Goal: Task Accomplishment & Management: Manage account settings

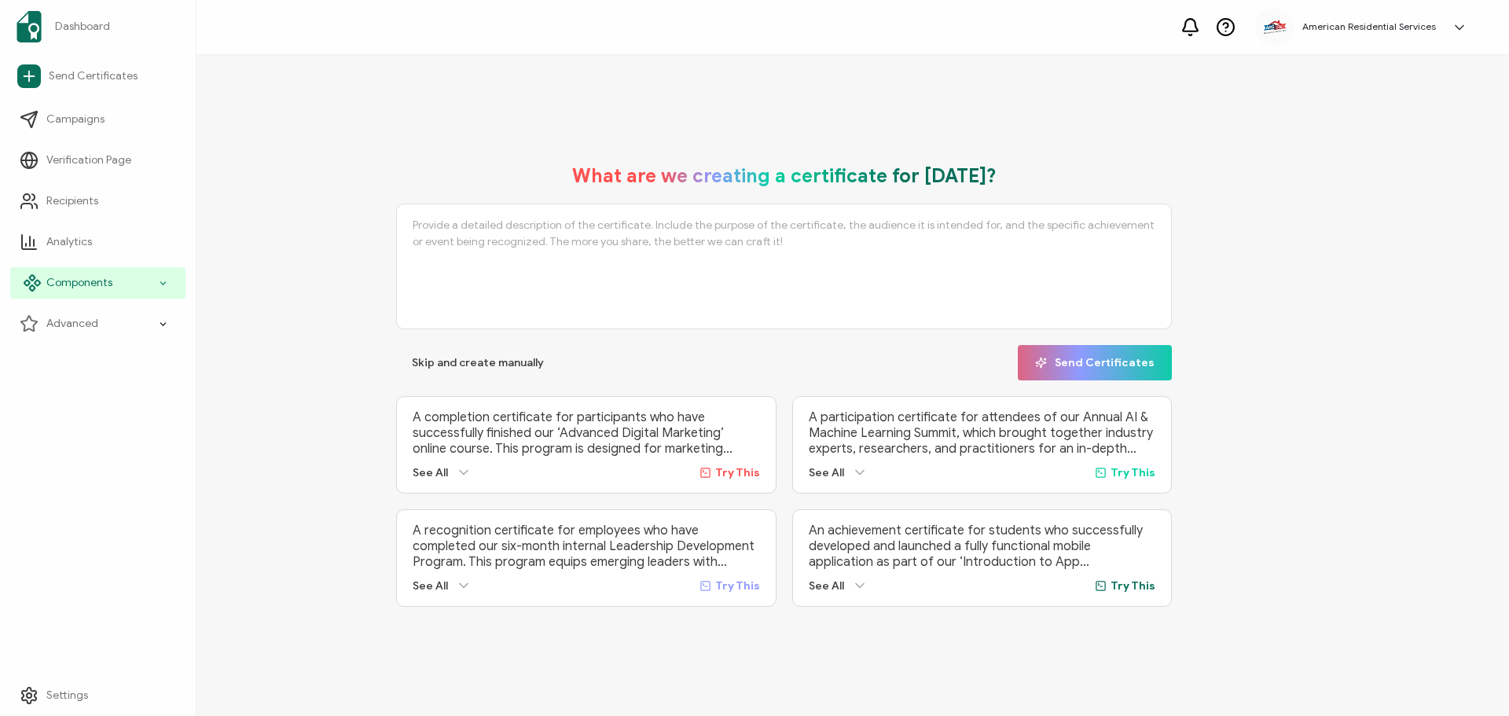
click at [110, 282] on span "Components" at bounding box center [79, 283] width 66 height 16
click at [146, 329] on div "Advanced" at bounding box center [97, 323] width 175 height 31
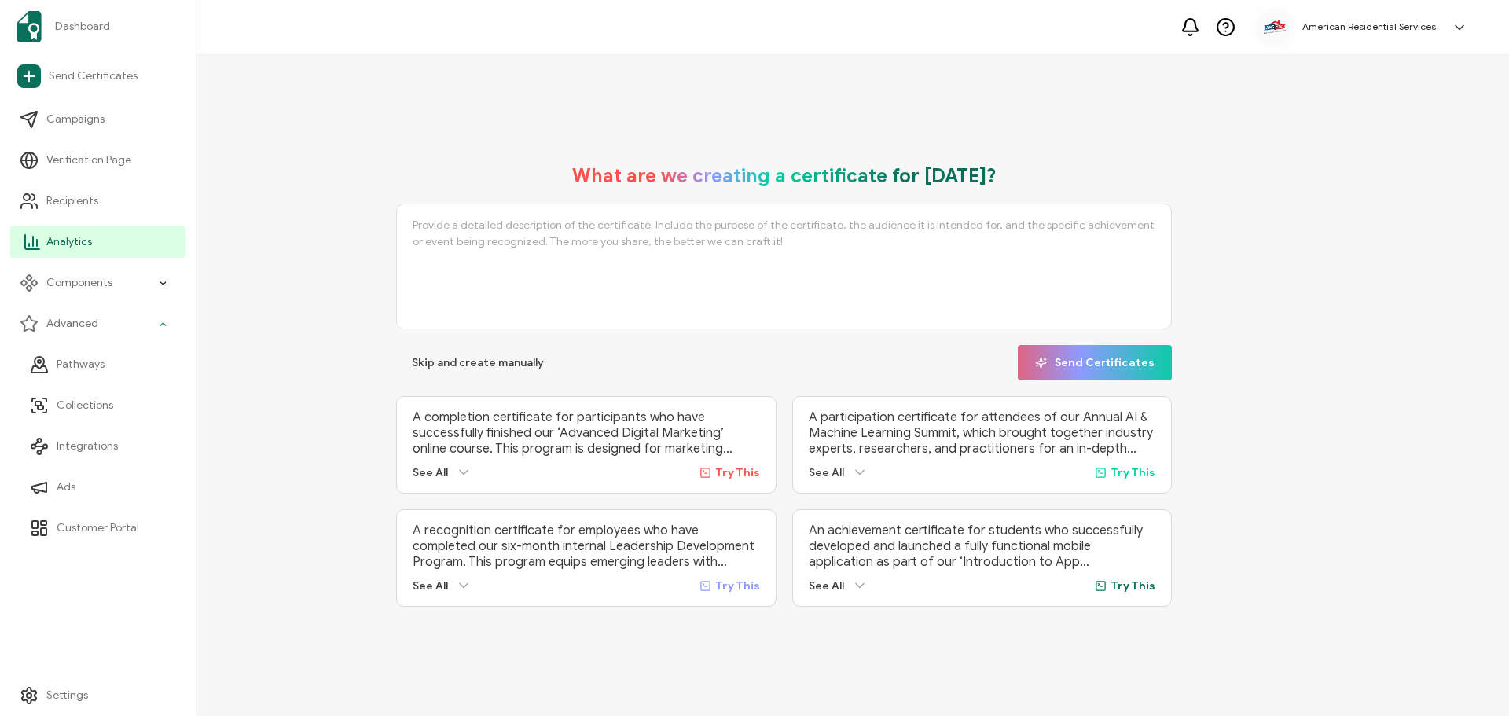
click at [143, 244] on link "Analytics" at bounding box center [97, 241] width 175 height 31
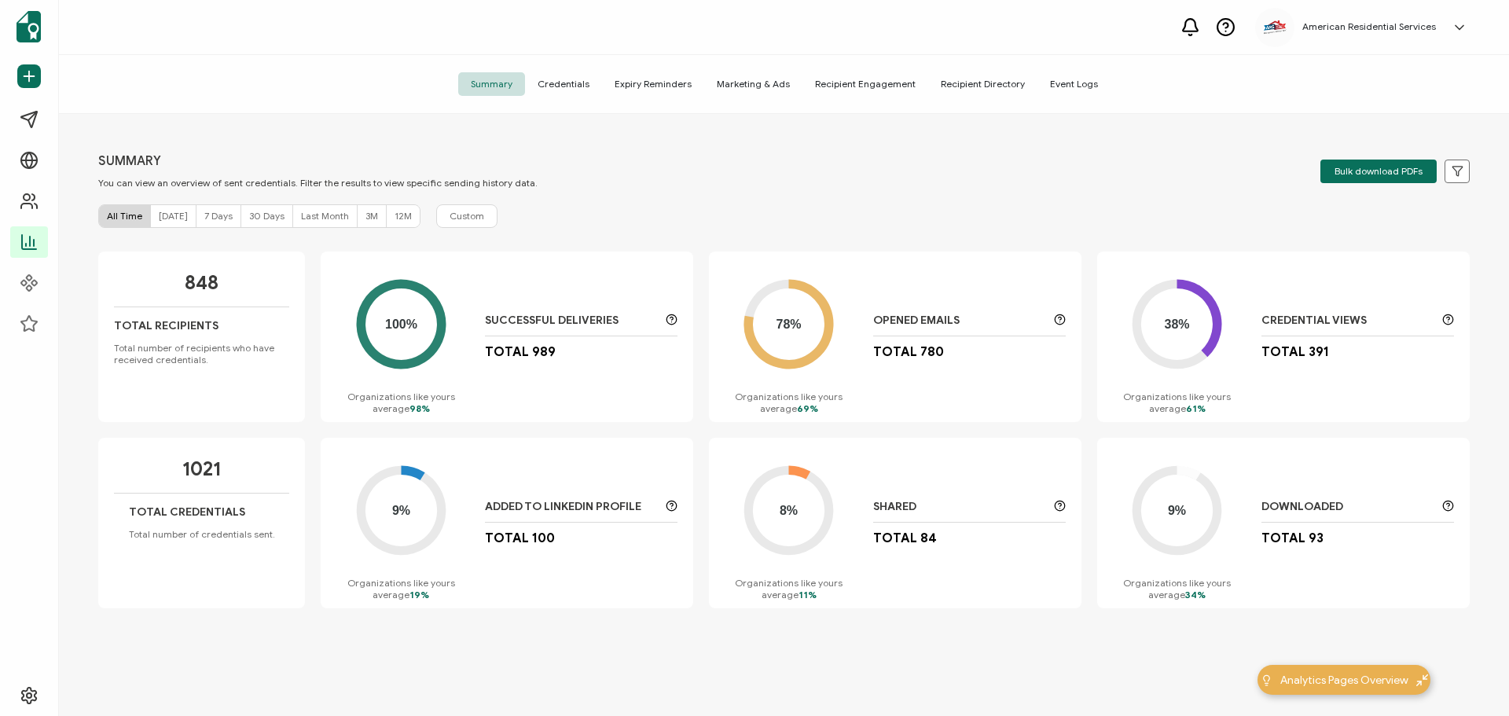
click at [571, 88] on span "Credentials" at bounding box center [563, 84] width 77 height 24
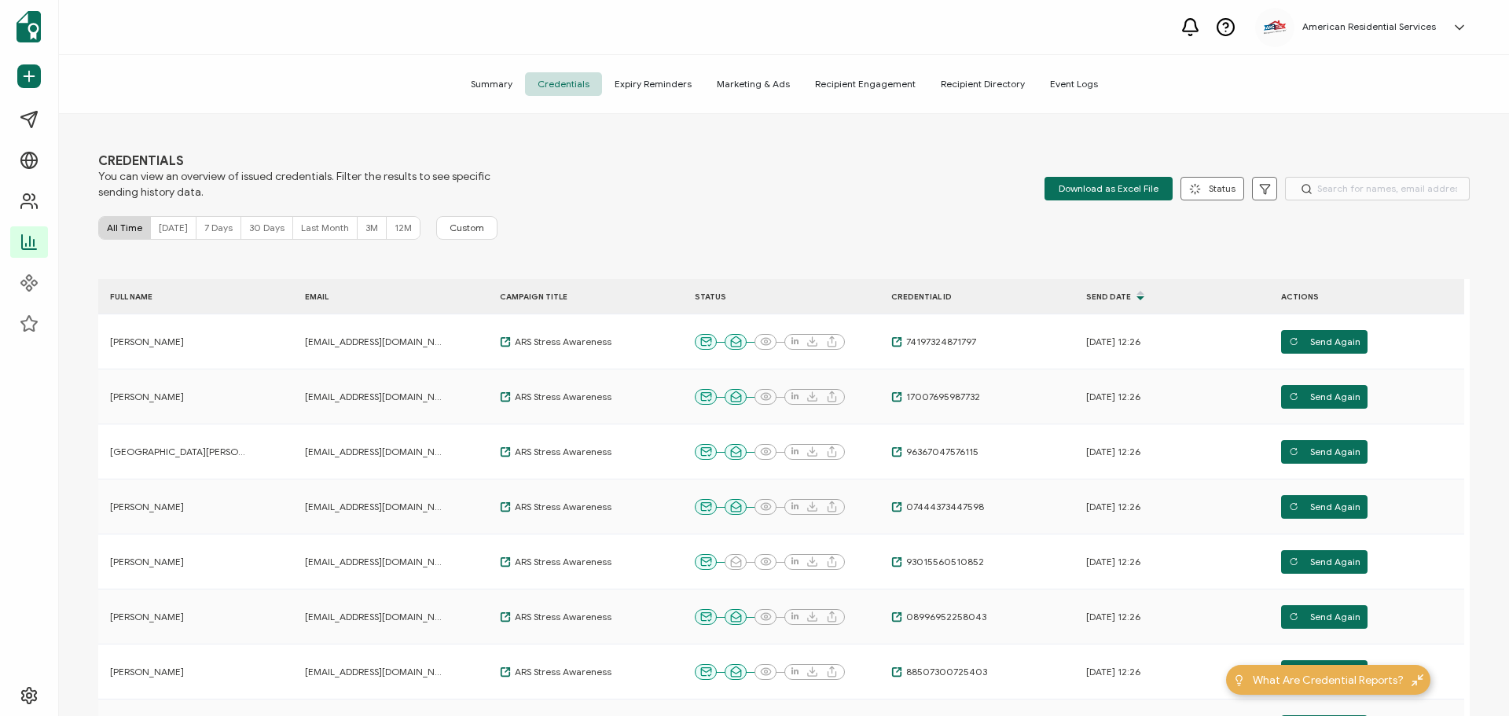
click at [1361, 28] on h5 "American Residential Services" at bounding box center [1370, 26] width 134 height 11
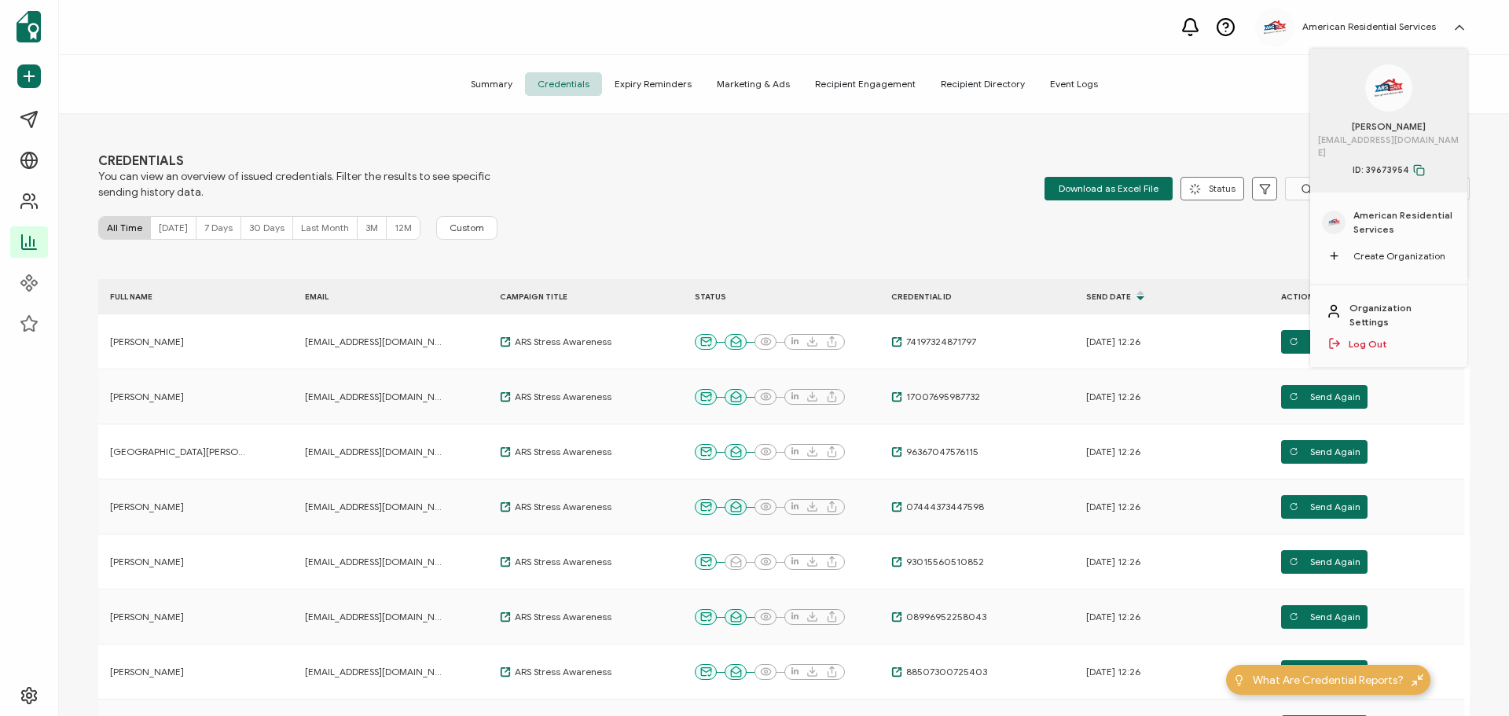
click at [1399, 209] on span "American Residential Services" at bounding box center [1405, 222] width 102 height 28
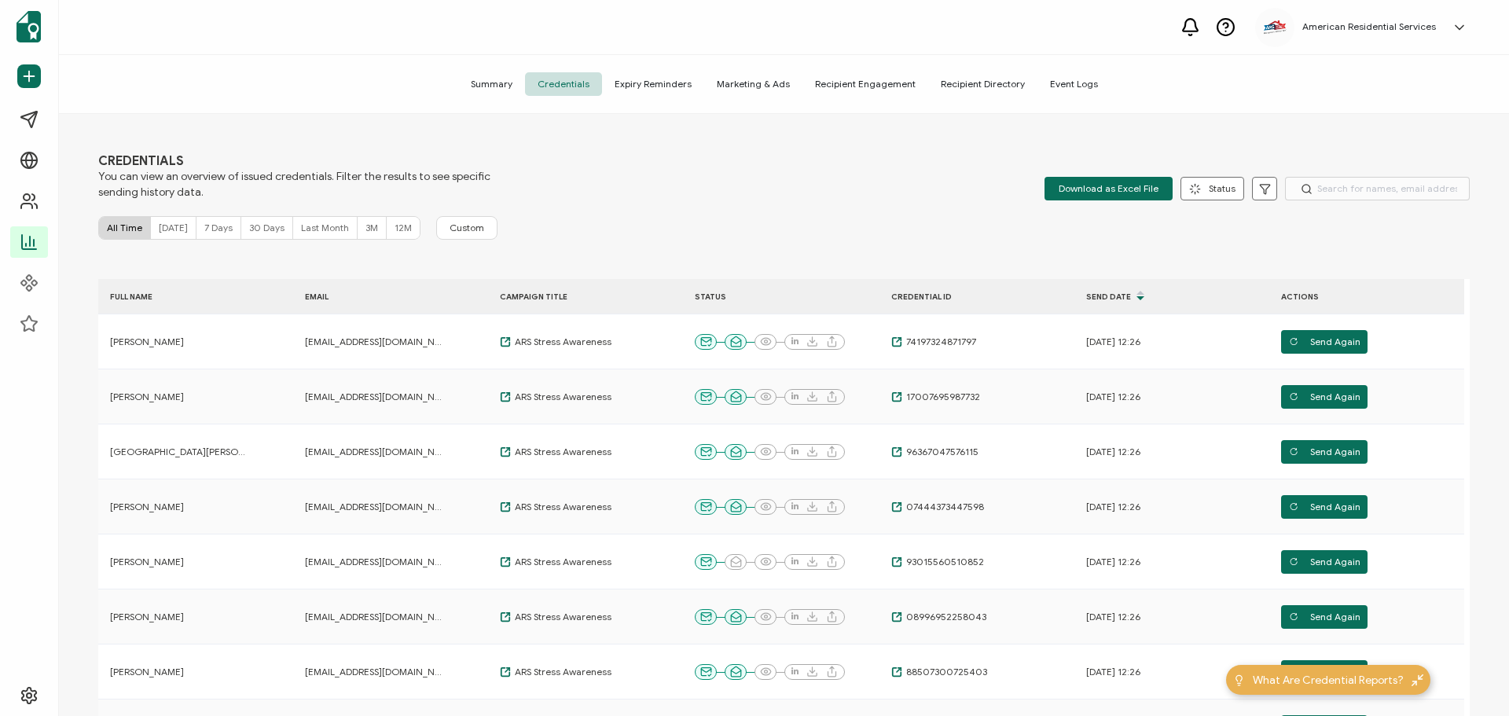
click at [1344, 28] on h5 "American Residential Services" at bounding box center [1370, 26] width 134 height 11
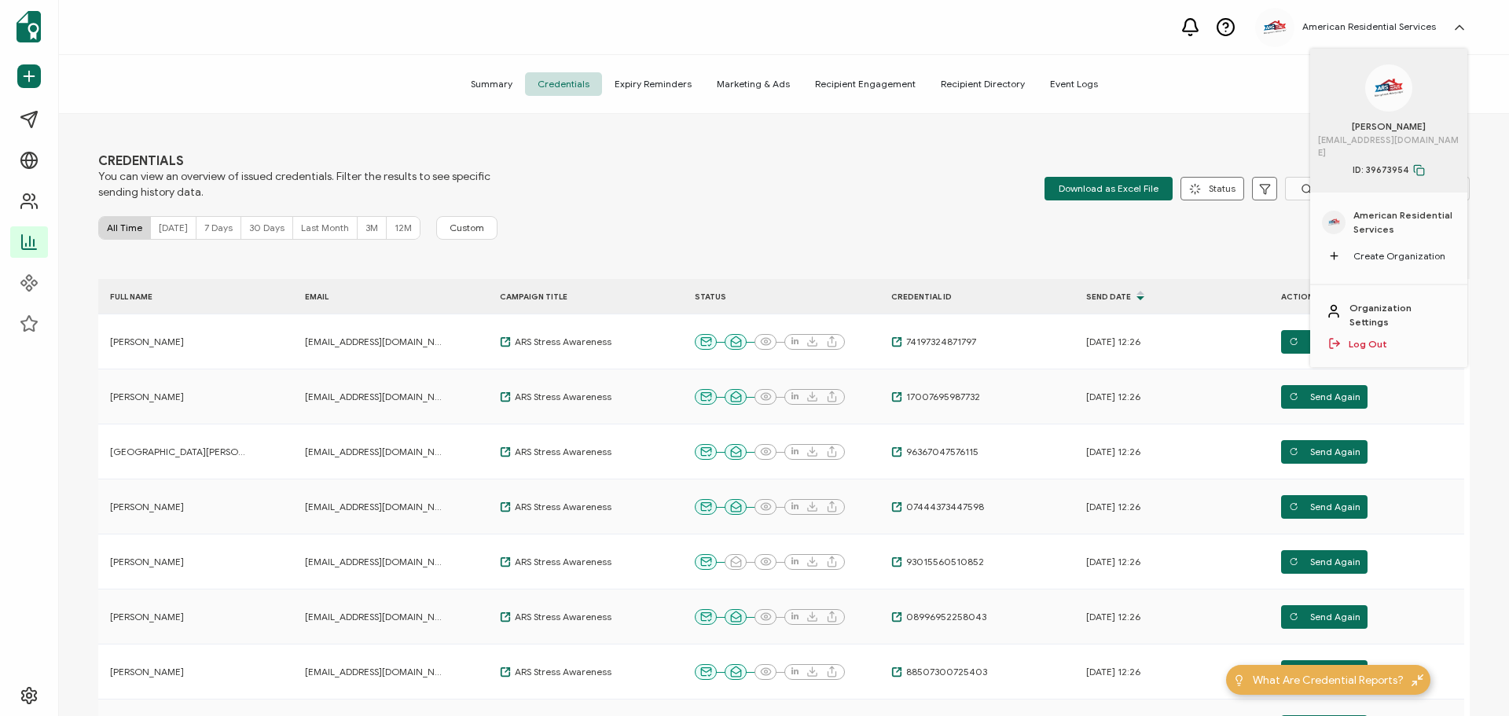
click at [1338, 219] on img at bounding box center [1335, 223] width 12 height 8
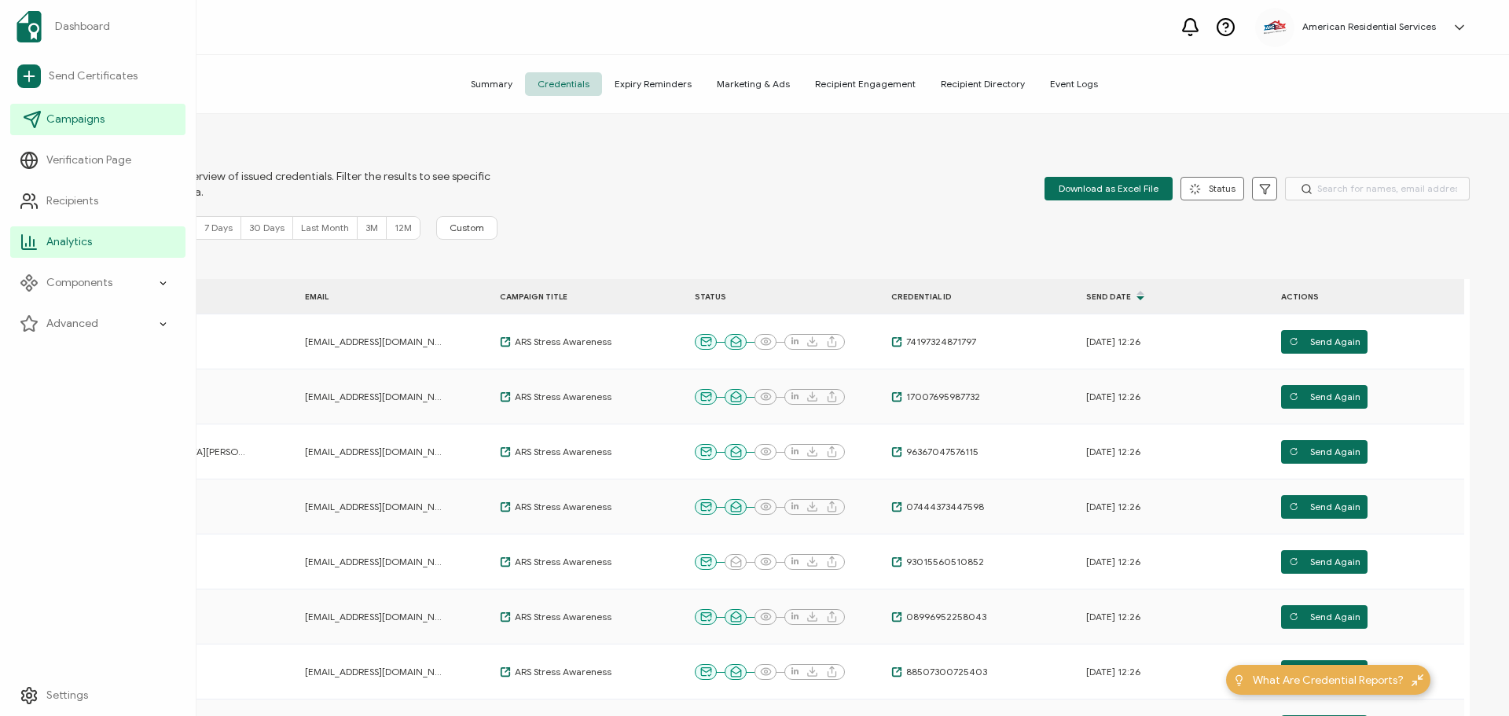
click at [68, 118] on span "Campaigns" at bounding box center [75, 120] width 58 height 16
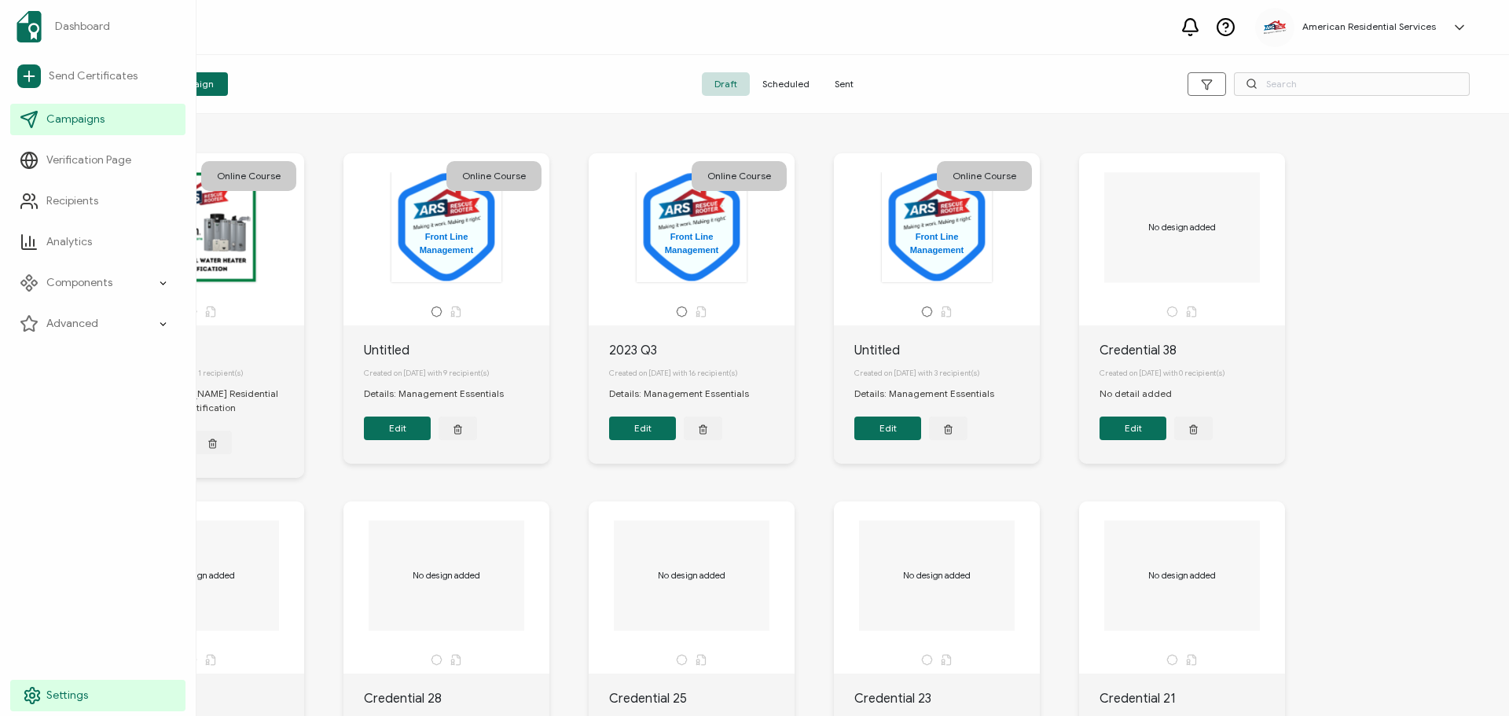
click at [31, 690] on icon at bounding box center [32, 695] width 19 height 19
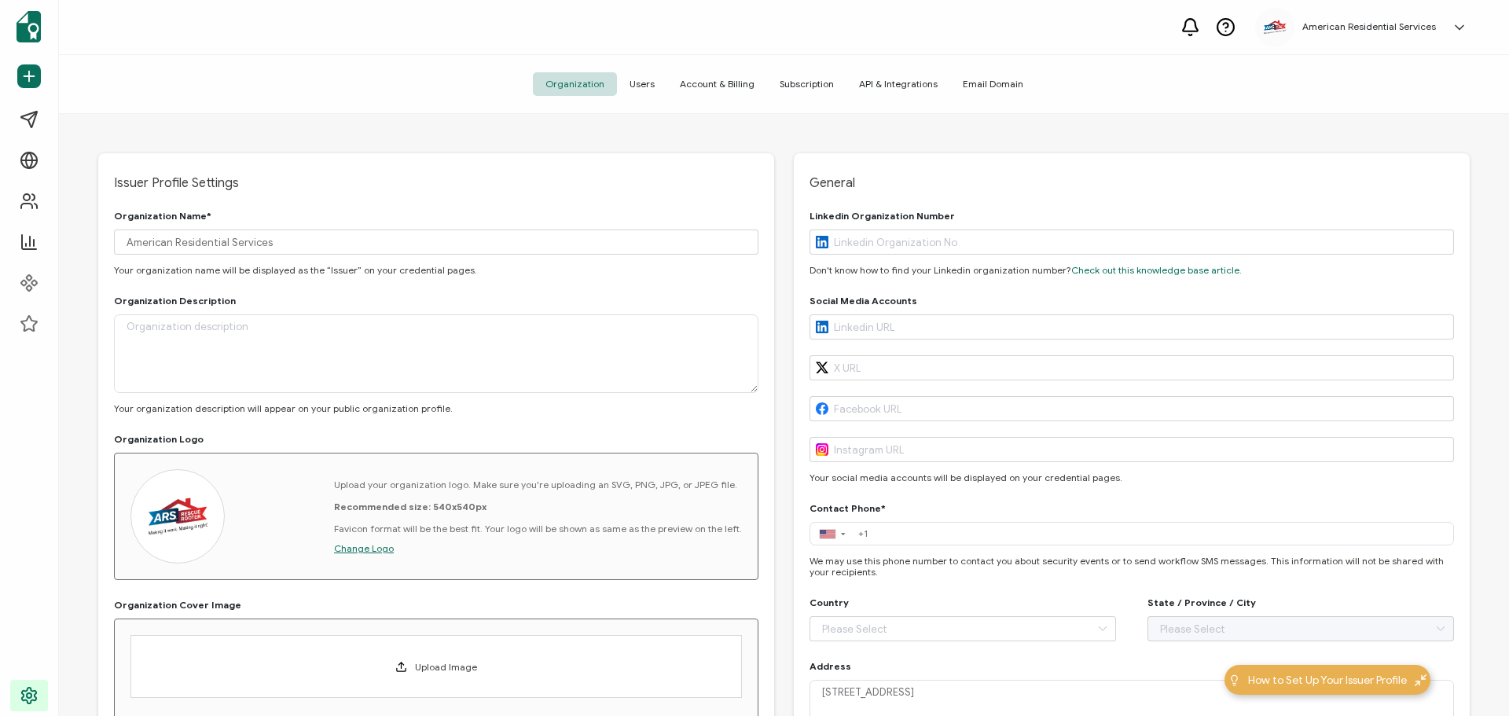
click at [654, 82] on span "Users" at bounding box center [642, 84] width 50 height 24
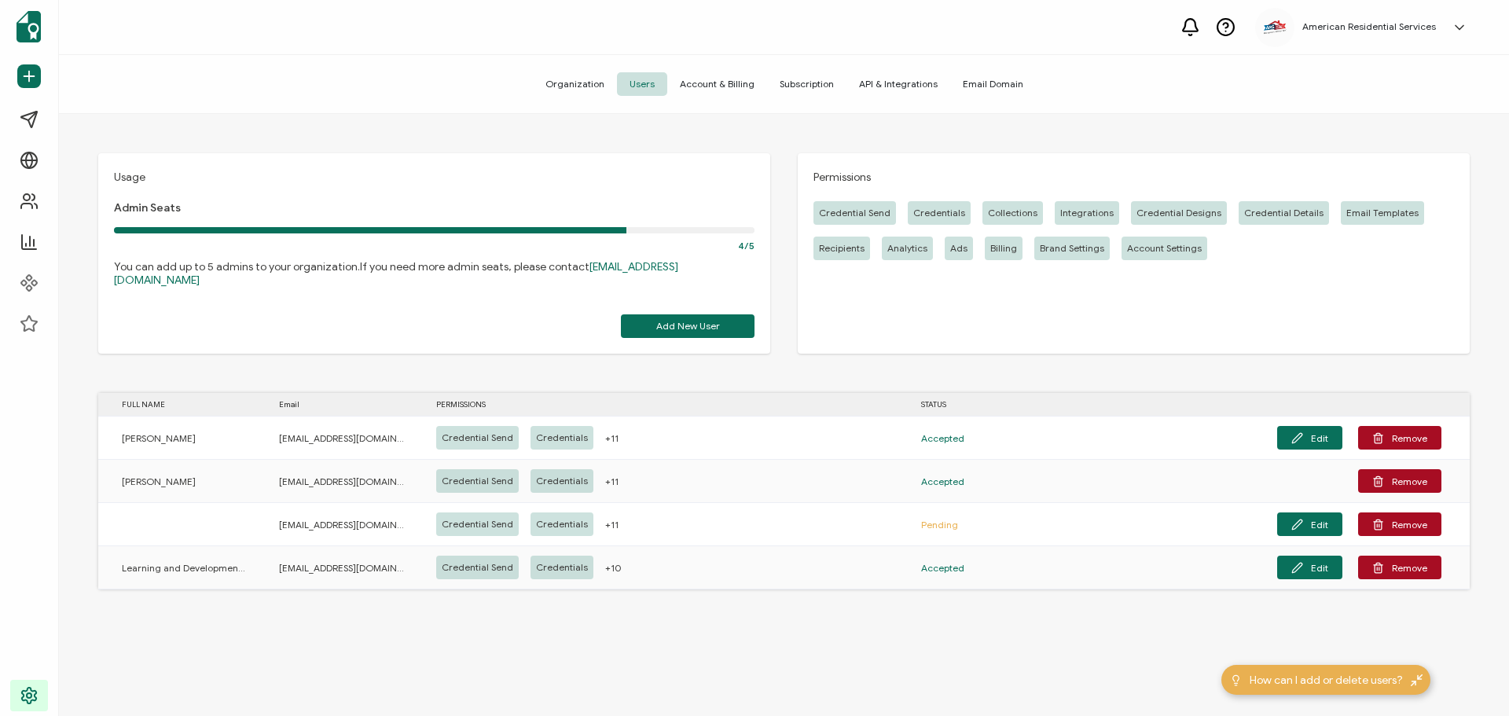
click at [710, 68] on div "Organization Users Account & Billing Subscription API & Integrations Email Doma…" at bounding box center [784, 84] width 1450 height 59
click at [712, 77] on span "Account & Billing" at bounding box center [717, 84] width 100 height 24
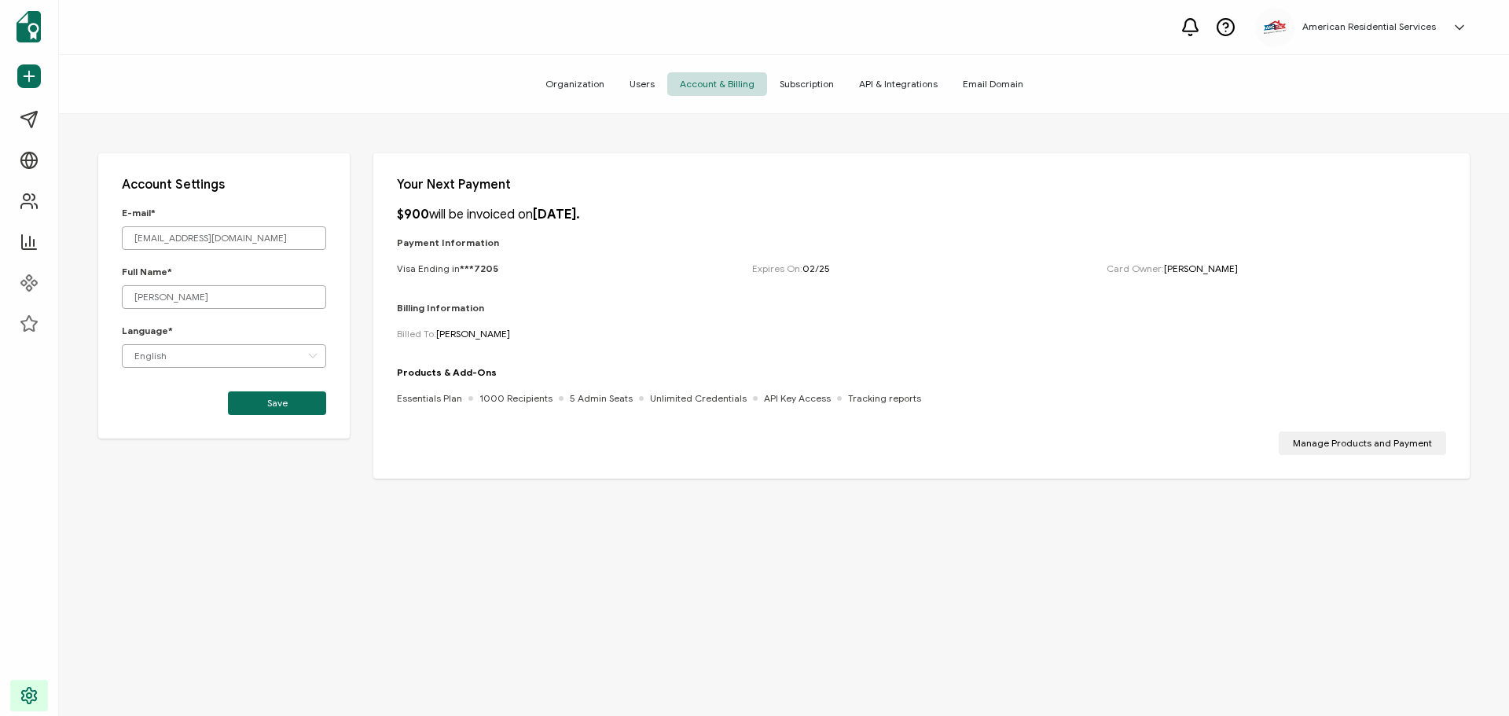
click at [864, 81] on span "API & Integrations" at bounding box center [899, 84] width 104 height 24
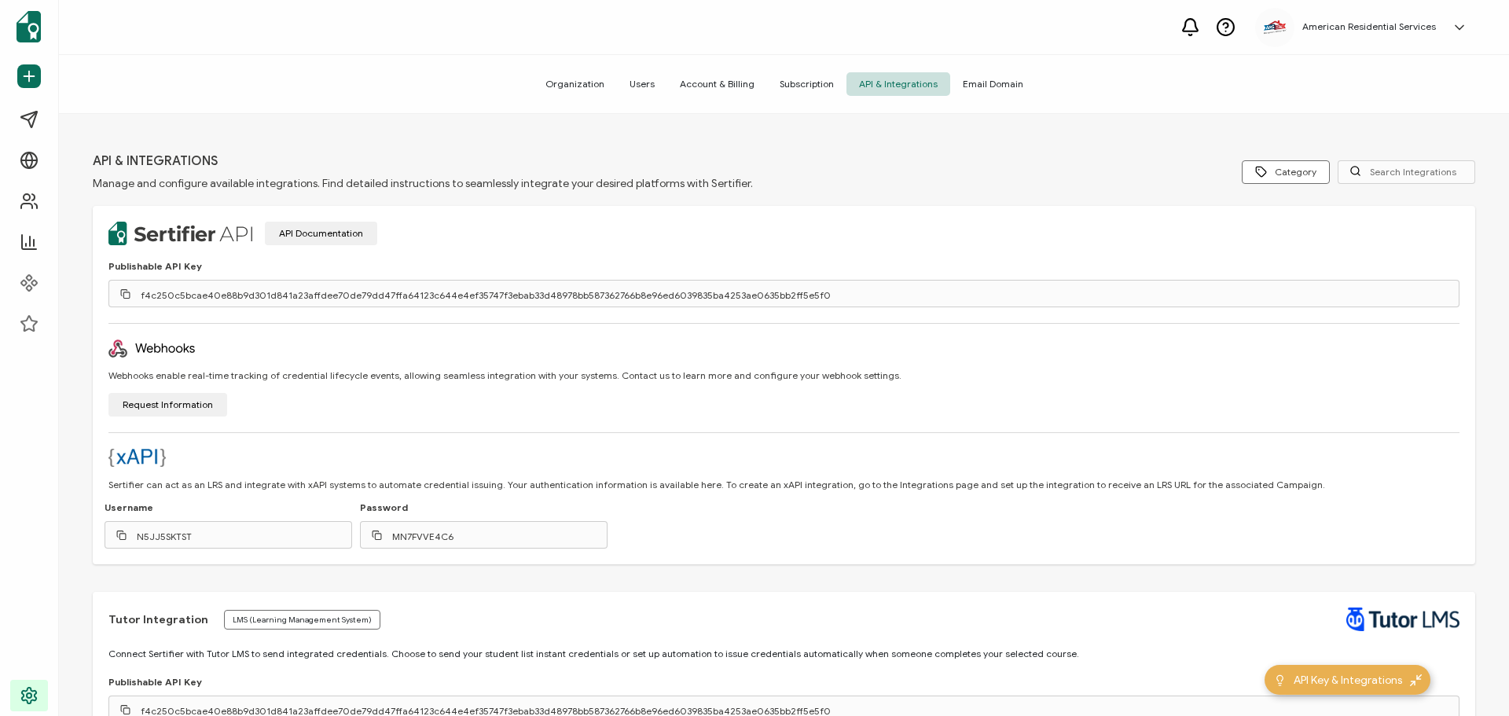
click at [806, 81] on span "Subscription" at bounding box center [806, 84] width 79 height 24
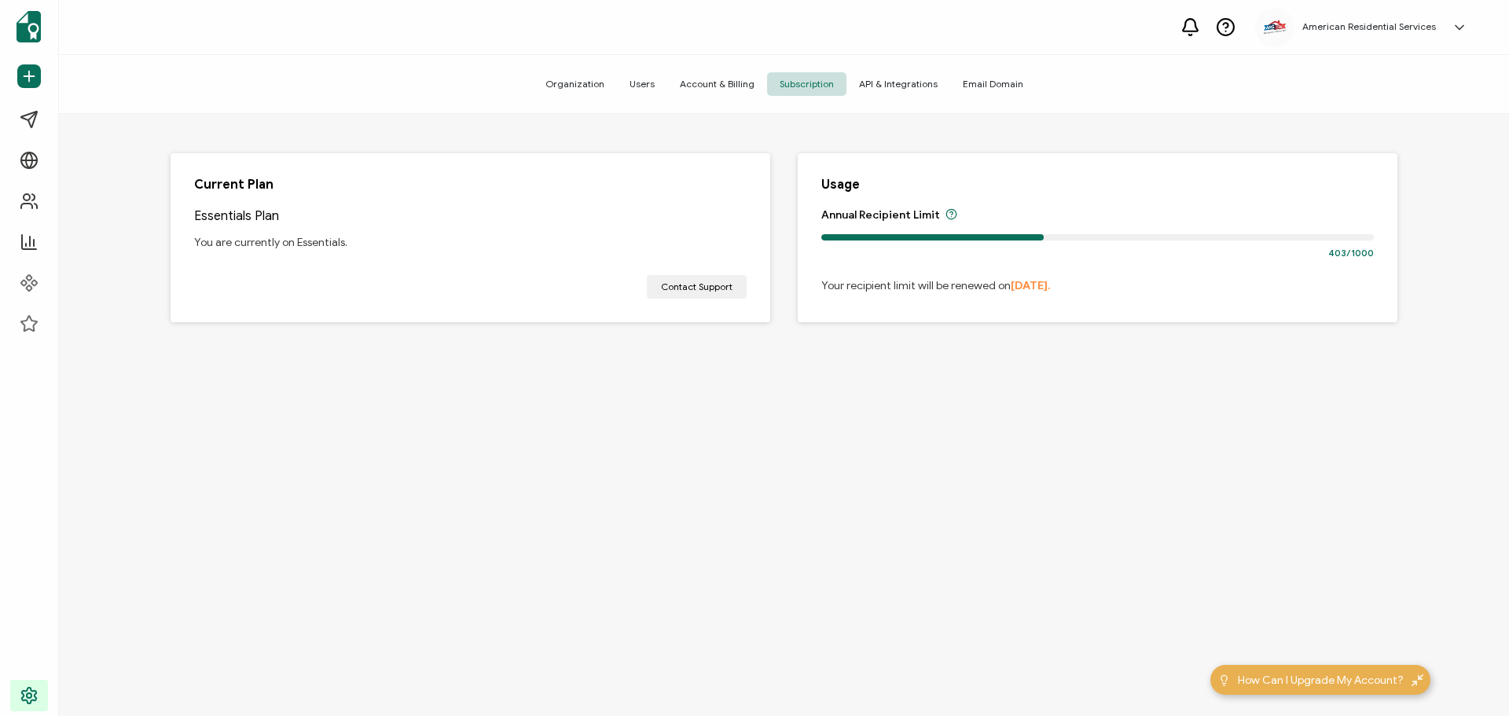
click at [907, 237] on div at bounding box center [933, 237] width 222 height 6
